Goal: Information Seeking & Learning: Learn about a topic

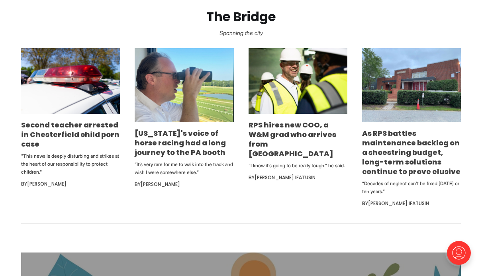
scroll to position [466, 0]
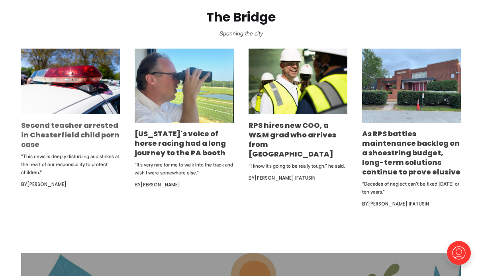
click at [37, 149] on link "Second teacher arrested in Chesterfield child porn case" at bounding box center [70, 134] width 98 height 29
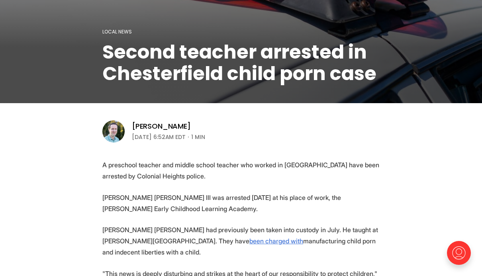
scroll to position [145, 0]
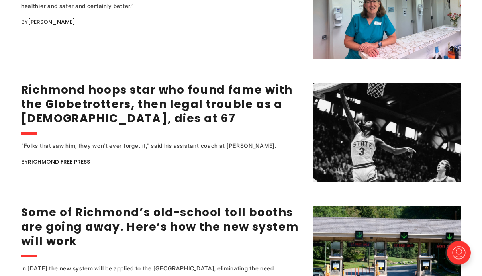
scroll to position [1222, 0]
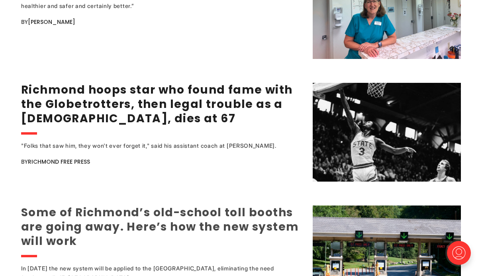
click at [27, 249] on link "Some of Richmond’s old-school toll booths are going away. Here’s how the new sy…" at bounding box center [160, 227] width 278 height 44
